Goal: Navigation & Orientation: Find specific page/section

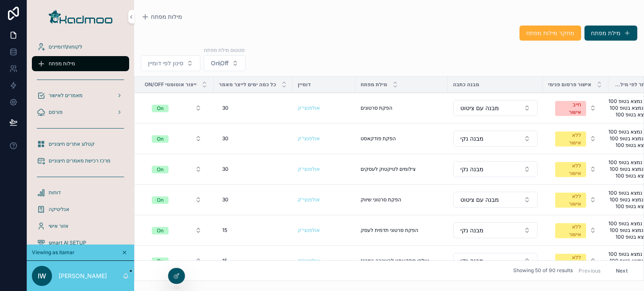
click at [87, 144] on span "קטלוג אתרים חיצוניים" at bounding box center [72, 144] width 46 height 7
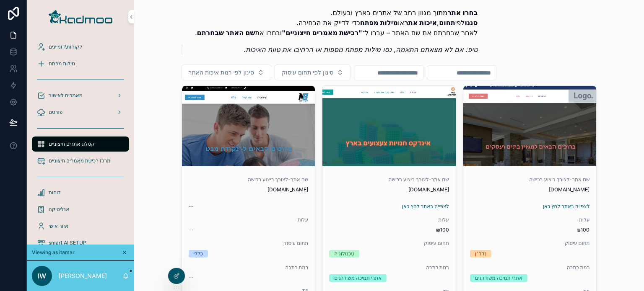
scroll to position [59, 0]
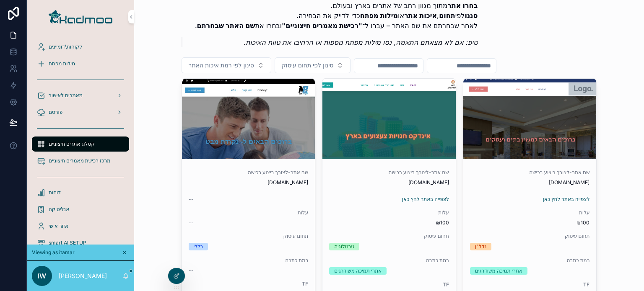
click at [496, 67] on input "scrollable content" at bounding box center [461, 66] width 69 height 12
type input "****"
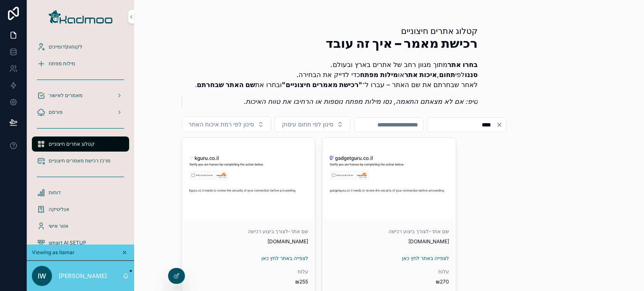
click at [58, 49] on span "לקוחות\דומיינים" at bounding box center [66, 47] width 34 height 7
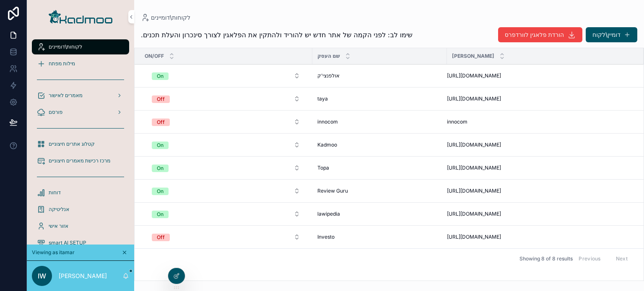
click at [76, 63] on div "מילות מפתח" at bounding box center [80, 63] width 87 height 13
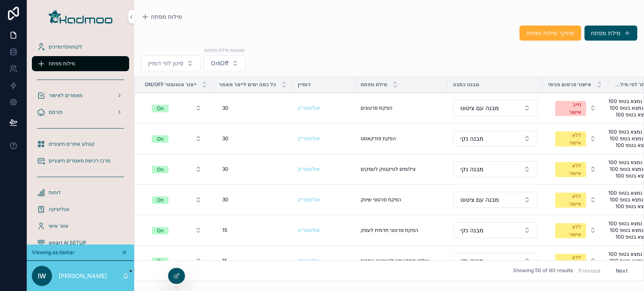
click at [75, 43] on div "לקוחות\דומיינים" at bounding box center [80, 46] width 87 height 13
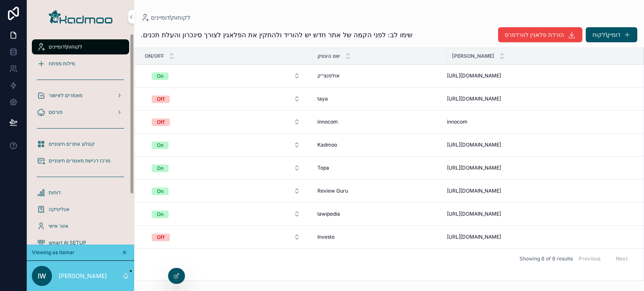
click at [75, 58] on div "מילות מפתח" at bounding box center [80, 63] width 87 height 13
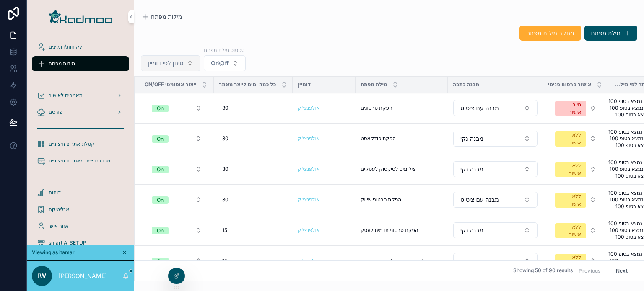
click at [179, 64] on span "סינון לפי דומיין" at bounding box center [165, 63] width 35 height 8
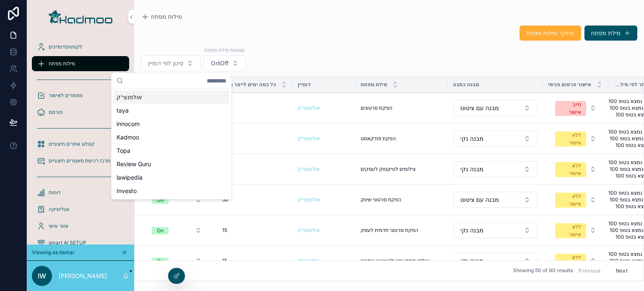
click at [167, 99] on div "אולפנצי'ק" at bounding box center [171, 97] width 117 height 13
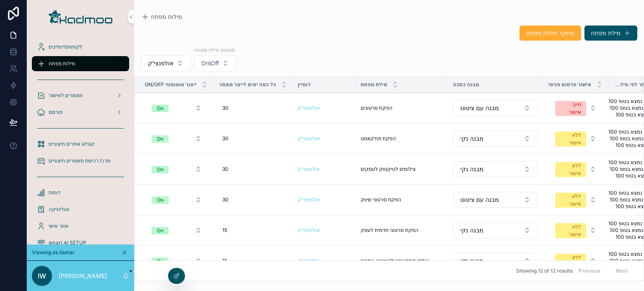
scroll to position [0, 35]
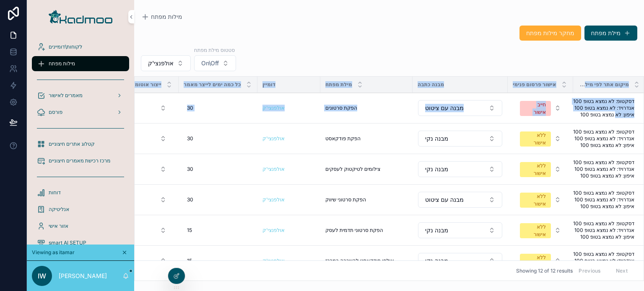
drag, startPoint x: 644, startPoint y: 115, endPoint x: 644, endPoint y: 224, distance: 109.0
click at [644, 224] on div "On/Off ייצור אוטומטי כל כמה ימים לייצר מאמר דומיין מילת מפתח מבנה כתבה אישור פר…" at bounding box center [389, 178] width 510 height 205
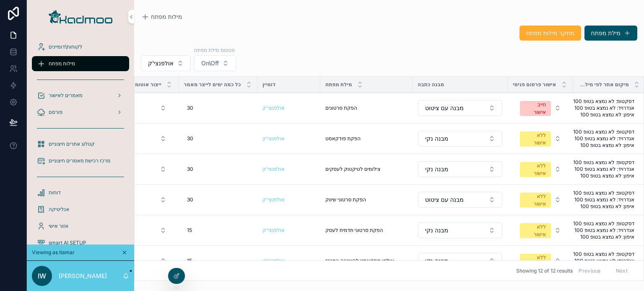
click at [401, 274] on div "Showing 12 of 12 results Previous Next" at bounding box center [389, 271] width 509 height 20
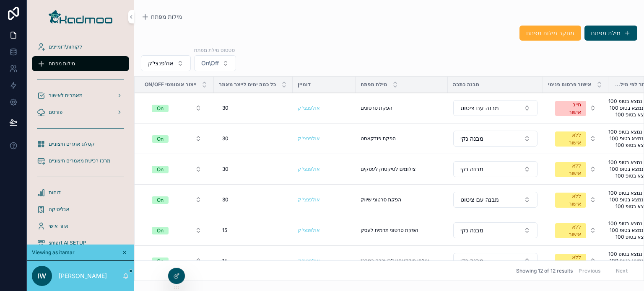
scroll to position [57, 0]
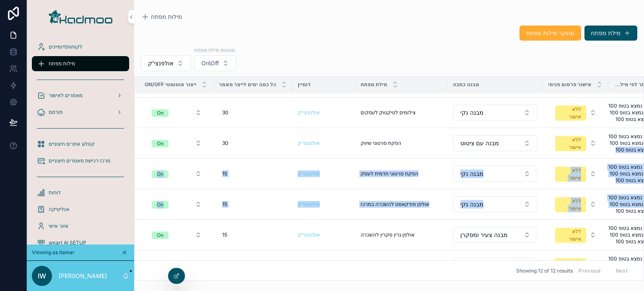
drag, startPoint x: 644, startPoint y: 158, endPoint x: 644, endPoint y: 218, distance: 59.9
click at [644, 218] on div "On/Off ייצור אוטומטי כל כמה ימים לייצר מאמר דומיין מילת מפתח מבנה כתבה אישור פר…" at bounding box center [389, 178] width 510 height 205
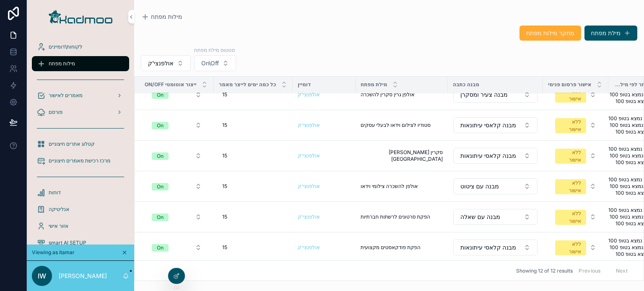
scroll to position [205, 0]
